Goal: Information Seeking & Learning: Learn about a topic

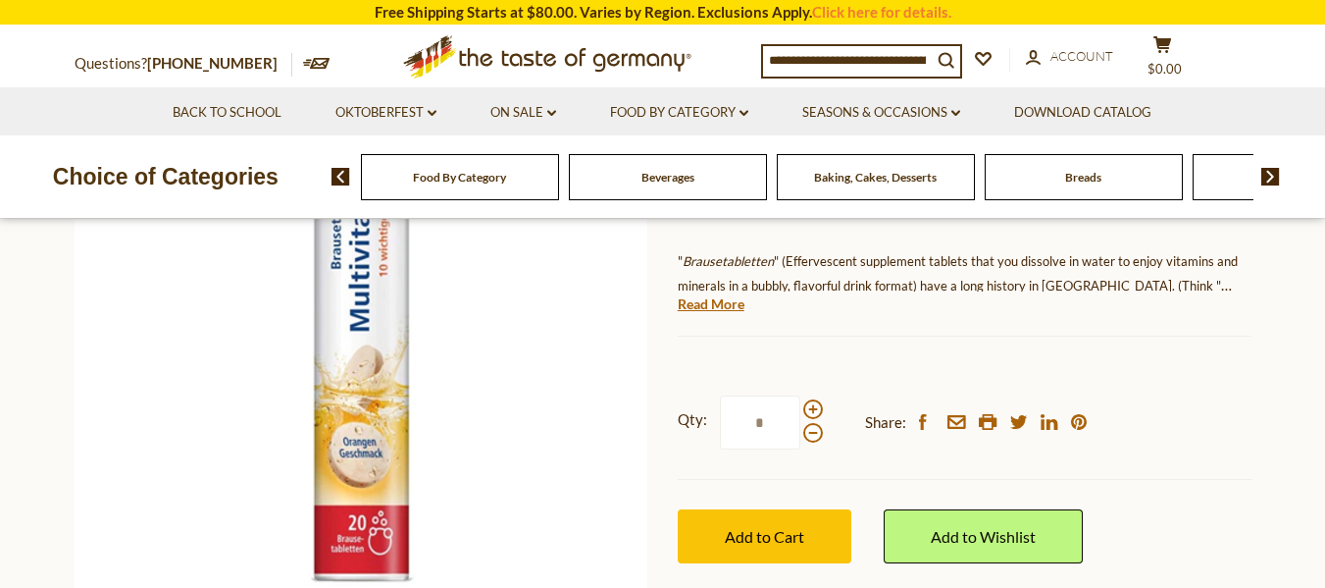
scroll to position [275, 0]
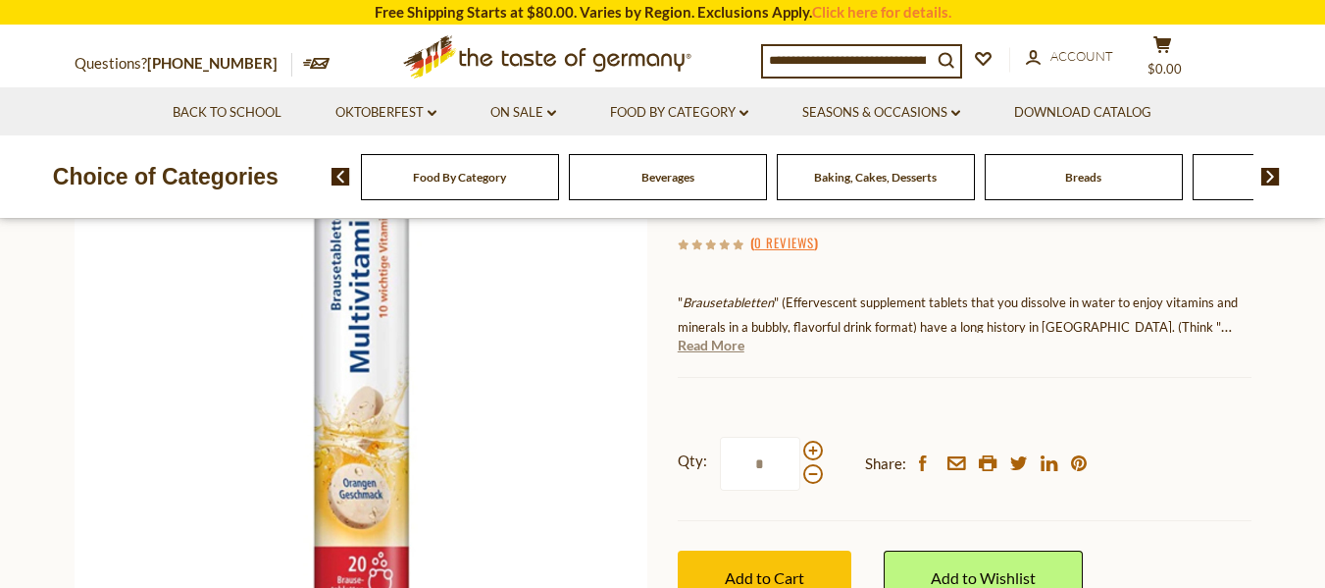
click at [701, 345] on link "Read More" at bounding box center [711, 345] width 67 height 20
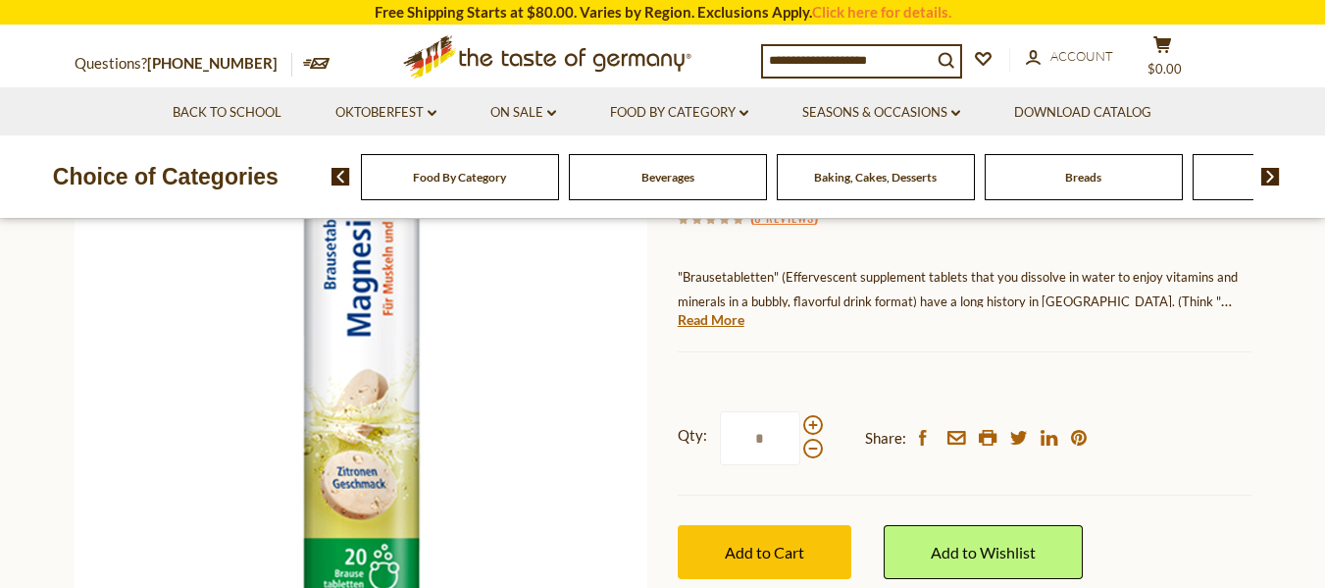
scroll to position [353, 0]
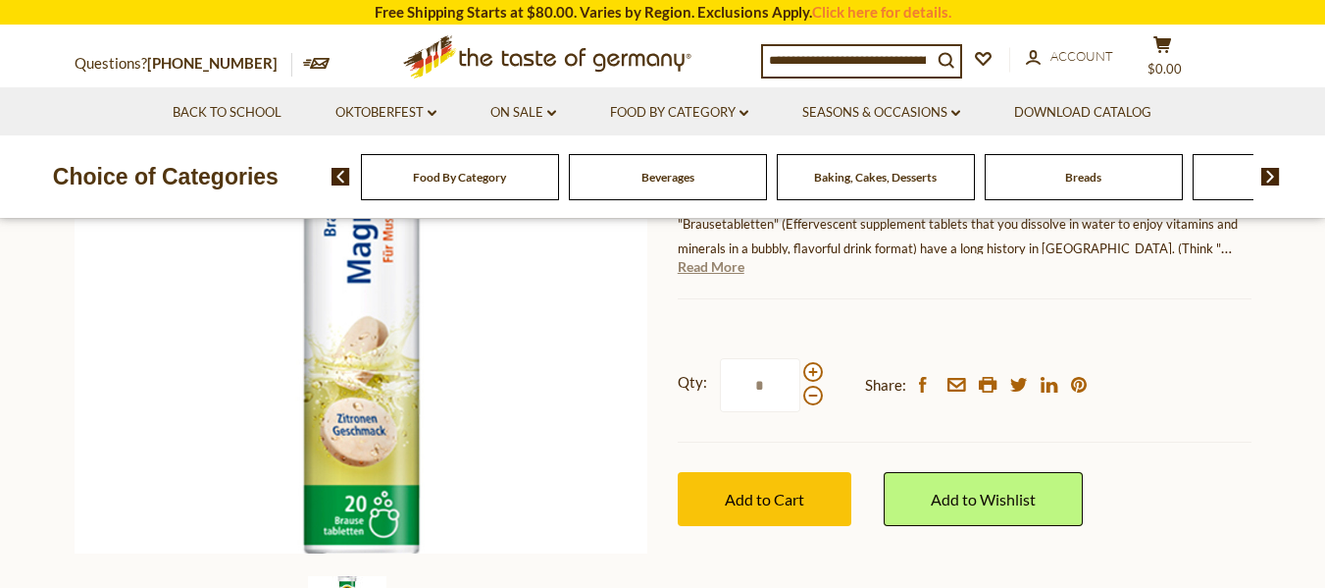
click at [731, 266] on link "Read More" at bounding box center [711, 267] width 67 height 20
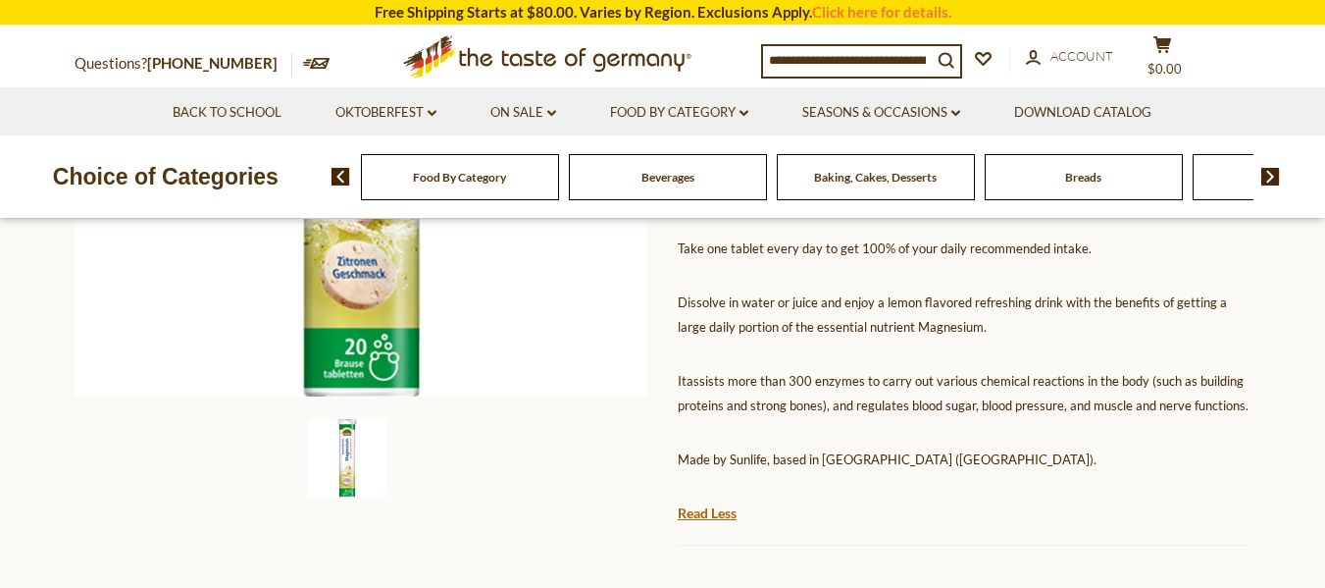
scroll to position [457, 0]
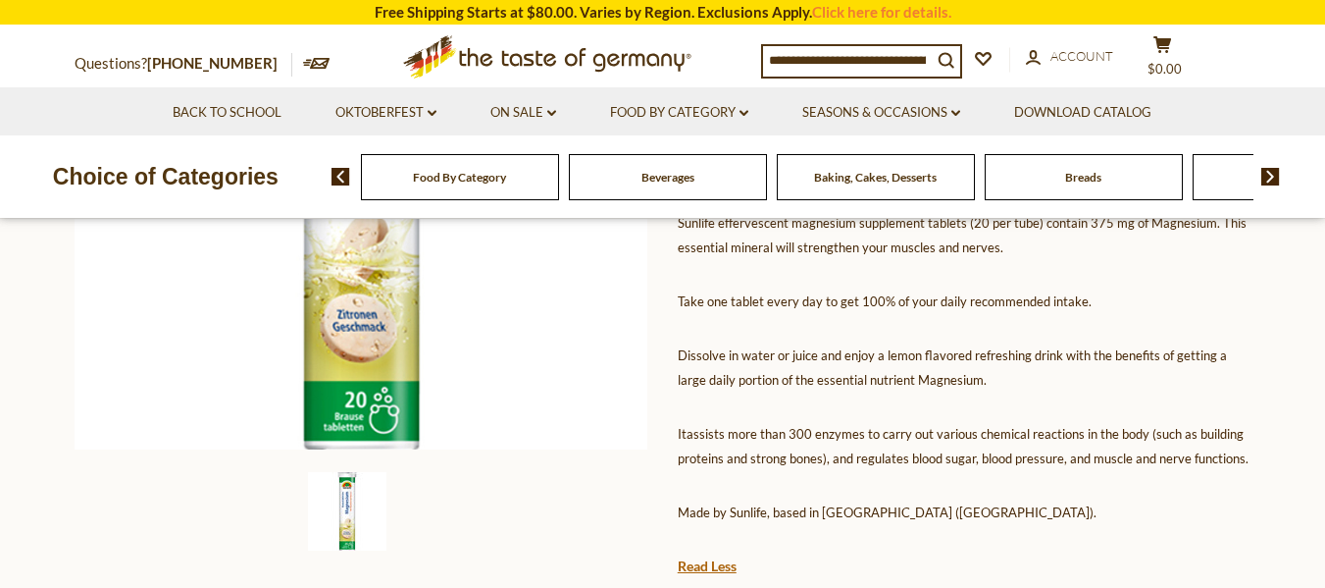
click at [341, 504] on img at bounding box center [347, 511] width 78 height 78
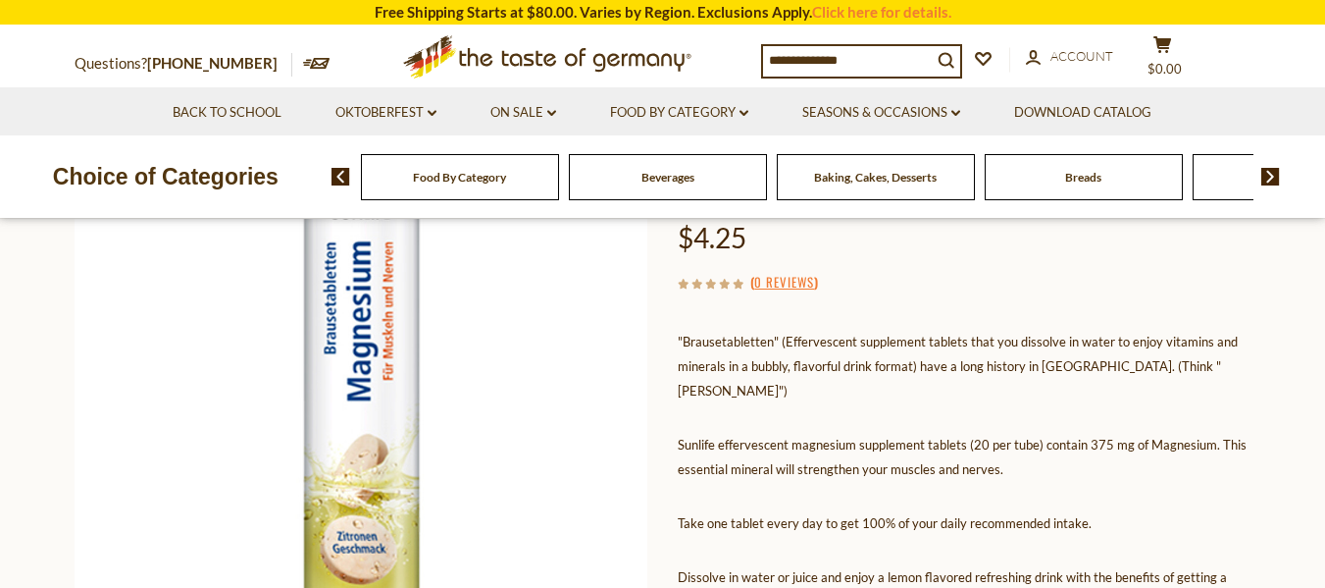
scroll to position [223, 0]
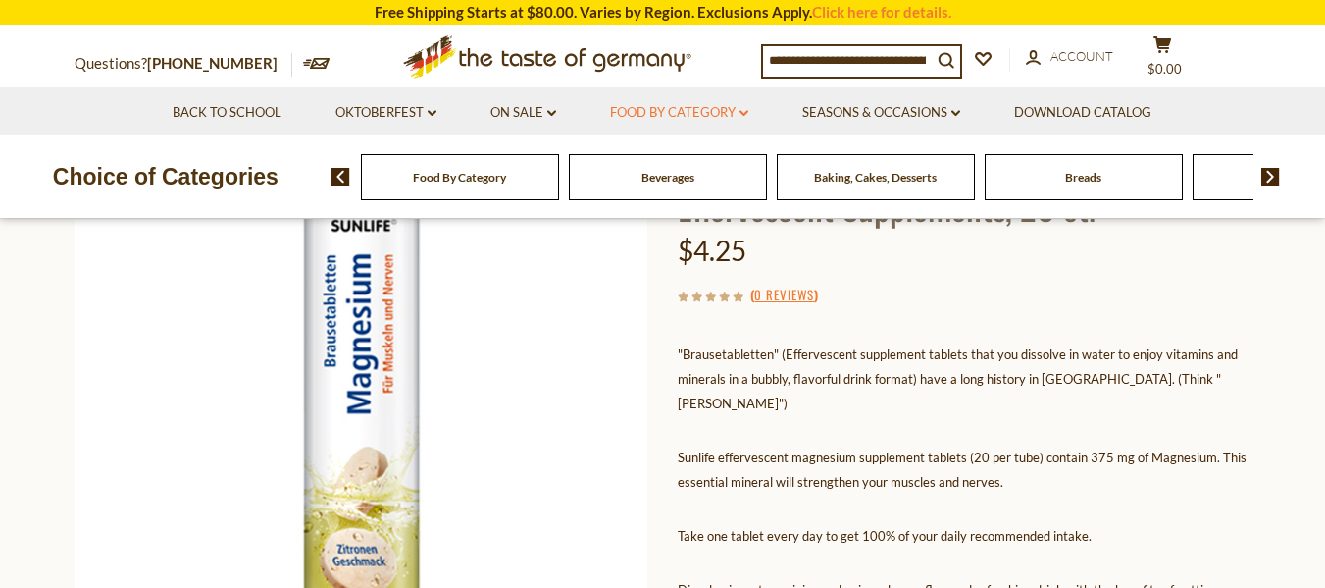
click at [745, 111] on icon "dropdown_arrow" at bounding box center [744, 113] width 9 height 7
